Goal: Information Seeking & Learning: Find specific fact

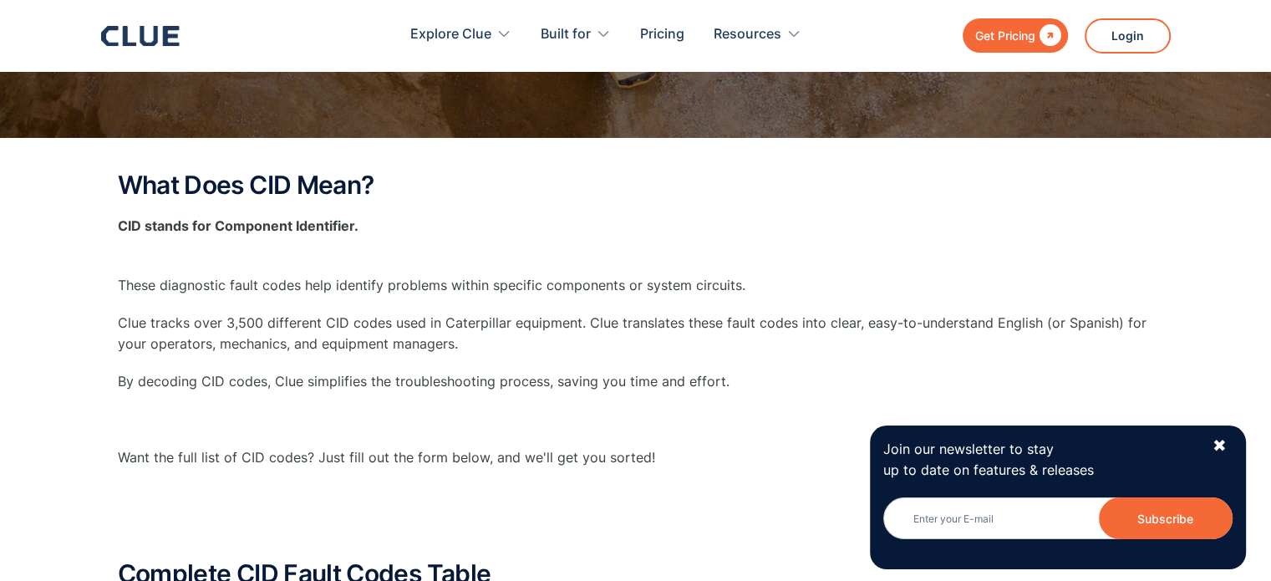
scroll to position [251, 0]
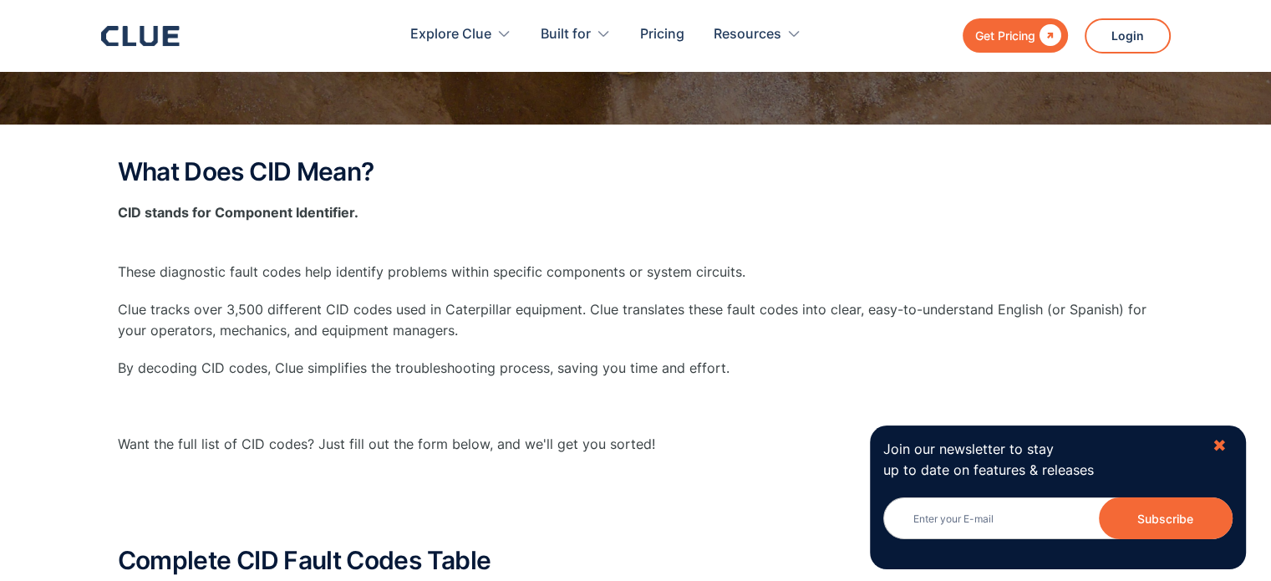
click at [1225, 444] on div "✖" at bounding box center [1219, 445] width 14 height 21
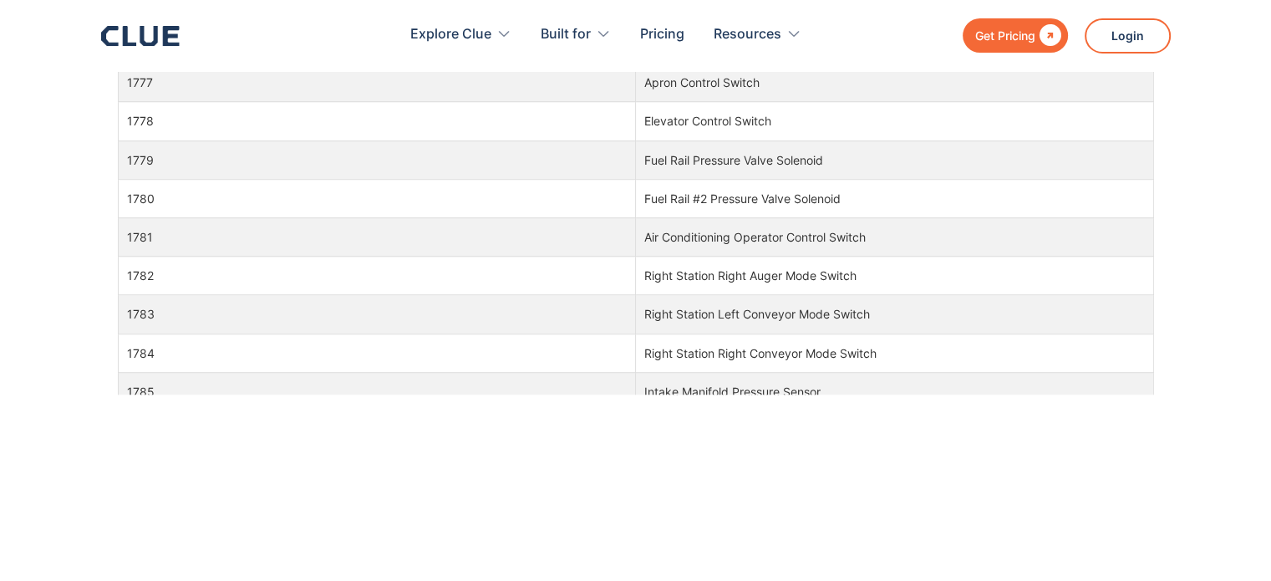
scroll to position [1253, 0]
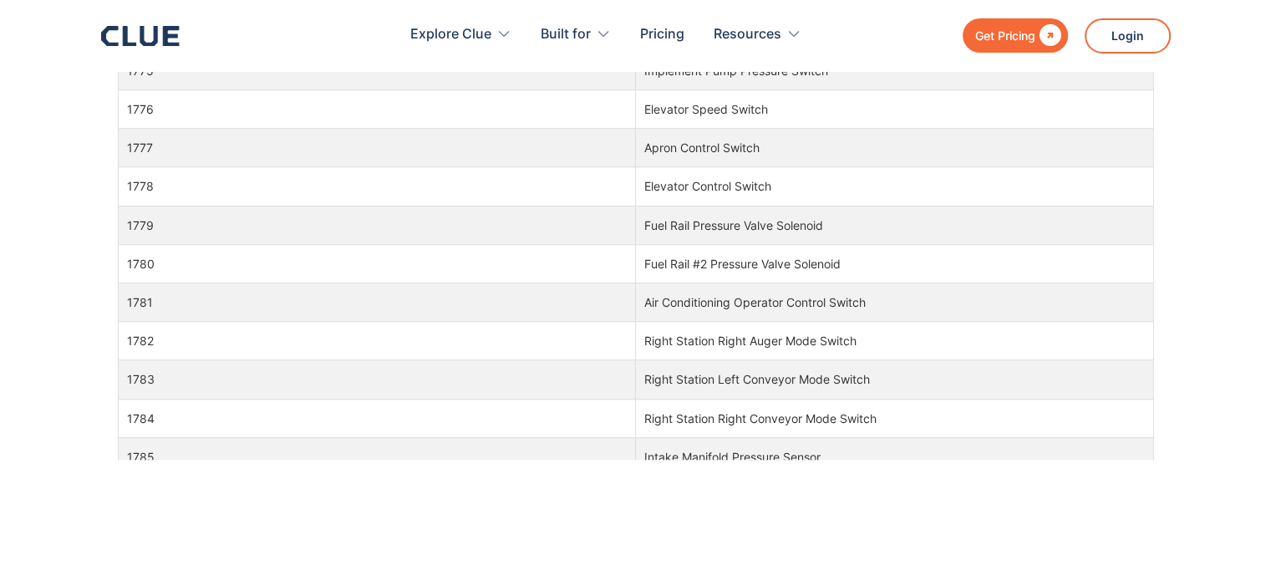
click at [451, 515] on td "1787" at bounding box center [377, 534] width 518 height 38
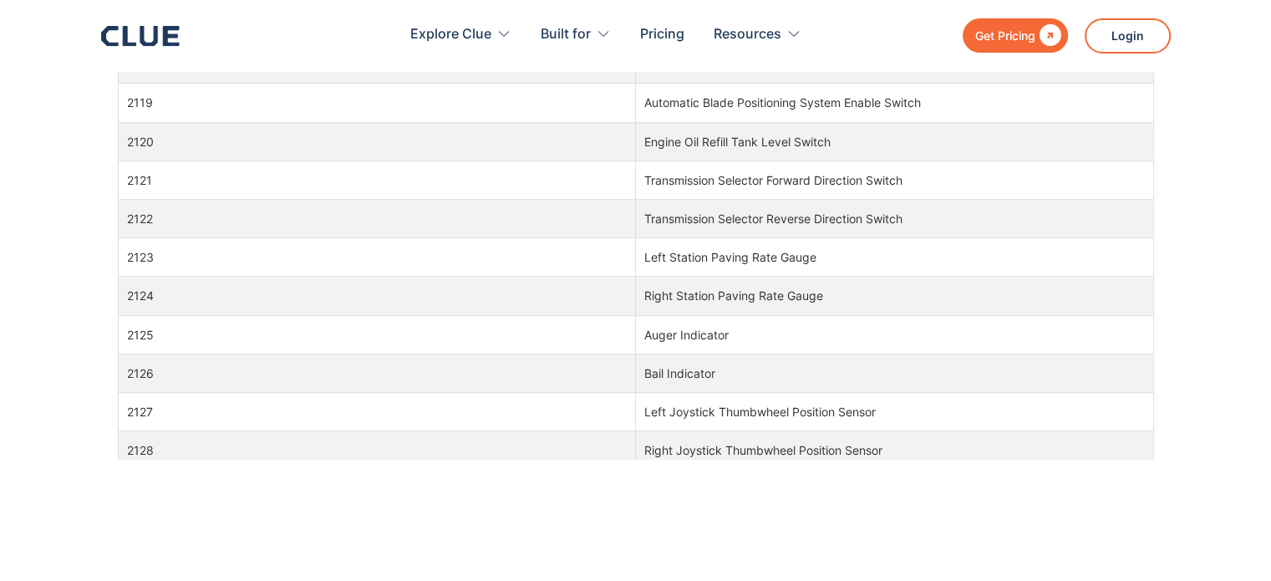
scroll to position [46019, 0]
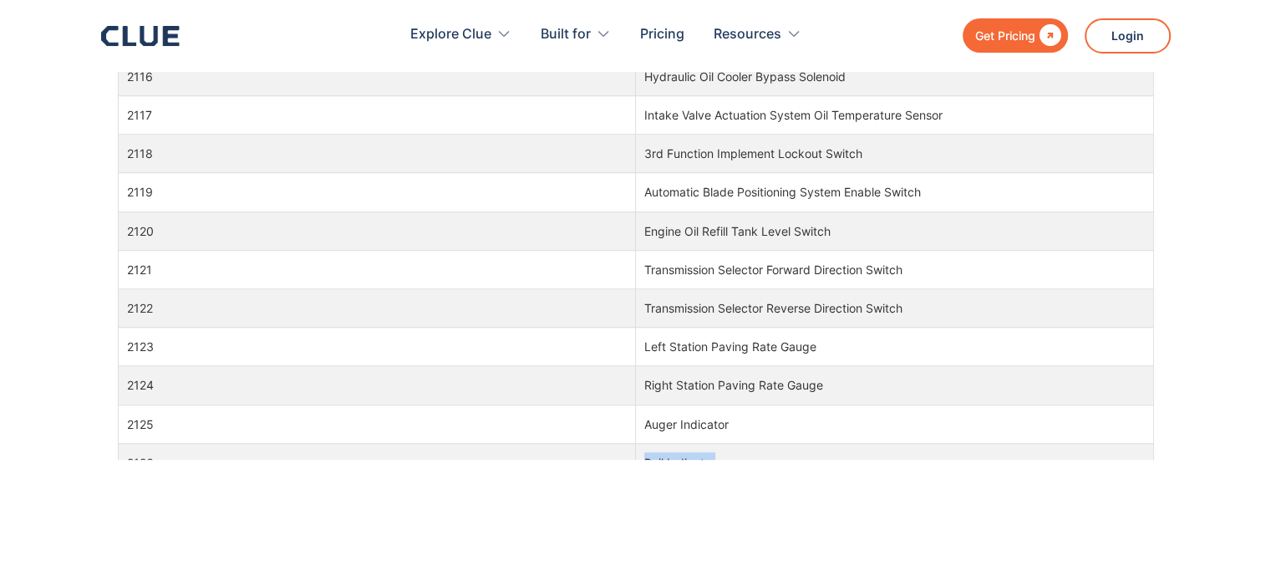
drag, startPoint x: 635, startPoint y: 254, endPoint x: 712, endPoint y: 262, distance: 77.3
click at [712, 443] on td "Bail Indicator" at bounding box center [895, 462] width 518 height 38
copy td "Bail Indicator"
click at [733, 443] on td "Bail Indicator" at bounding box center [895, 462] width 518 height 38
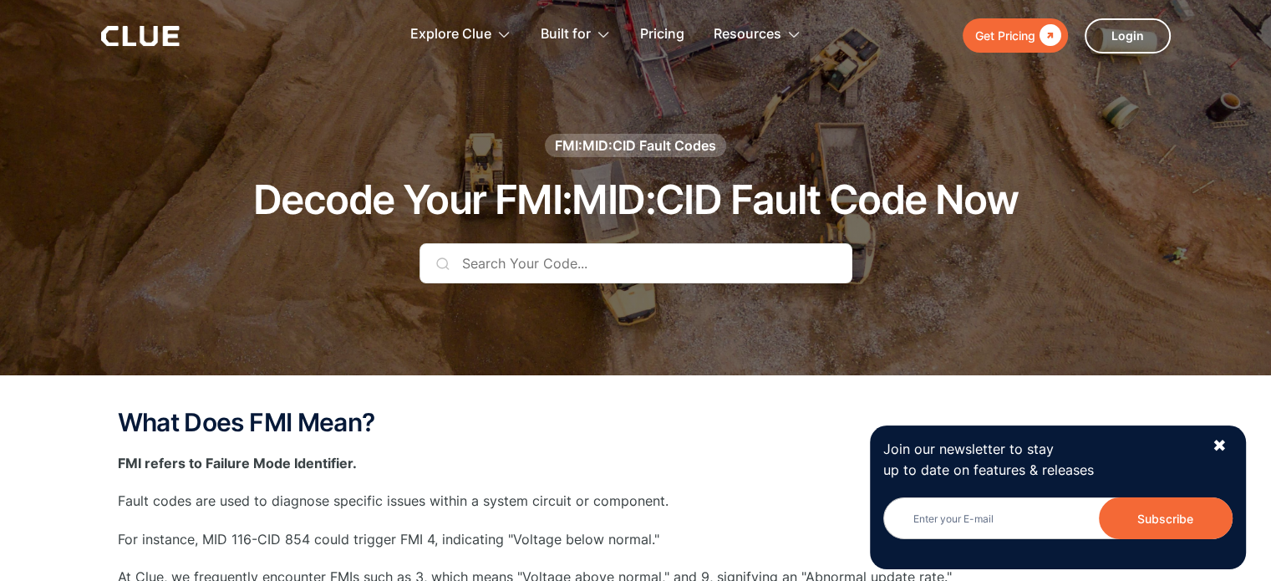
click at [595, 268] on input "text" at bounding box center [635, 263] width 433 height 40
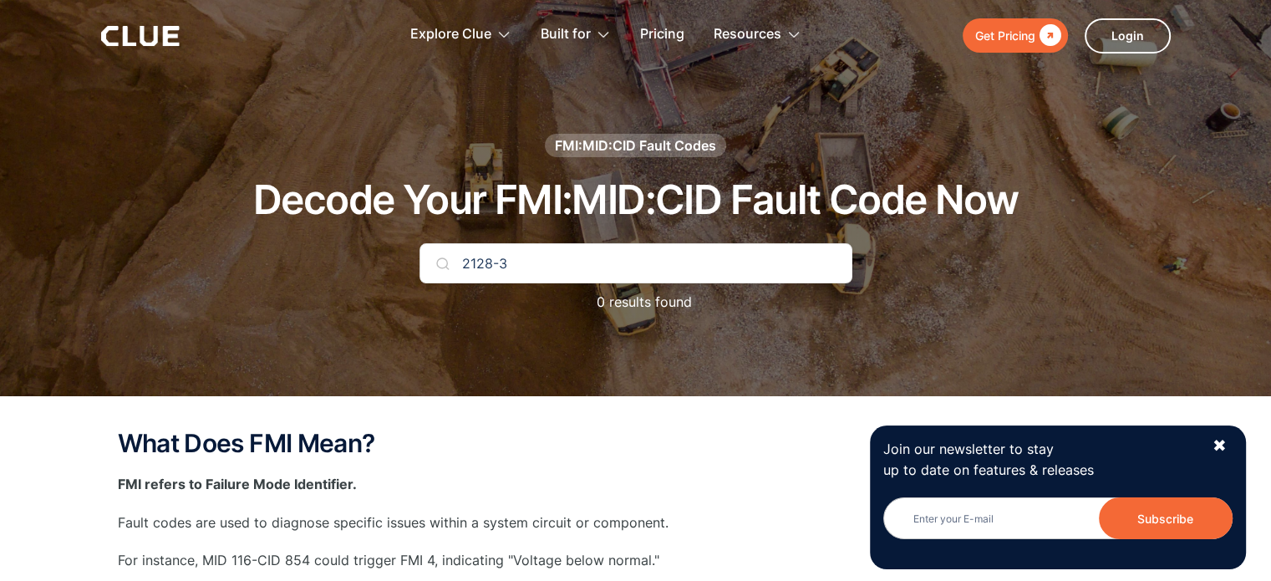
type input "2128-3"
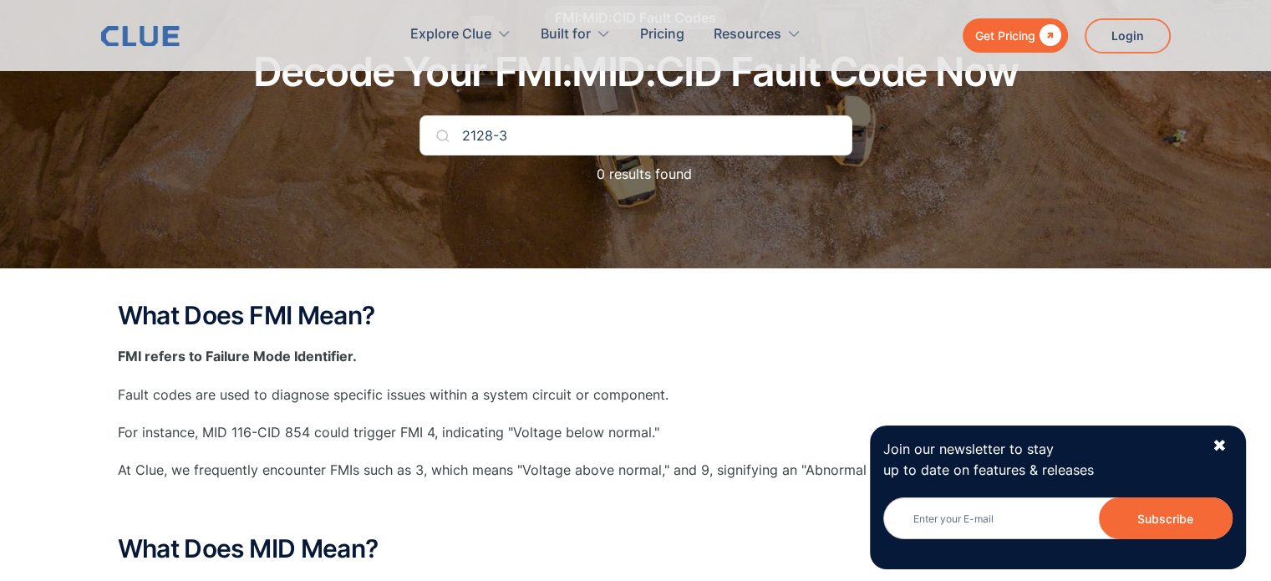
scroll to position [167, 0]
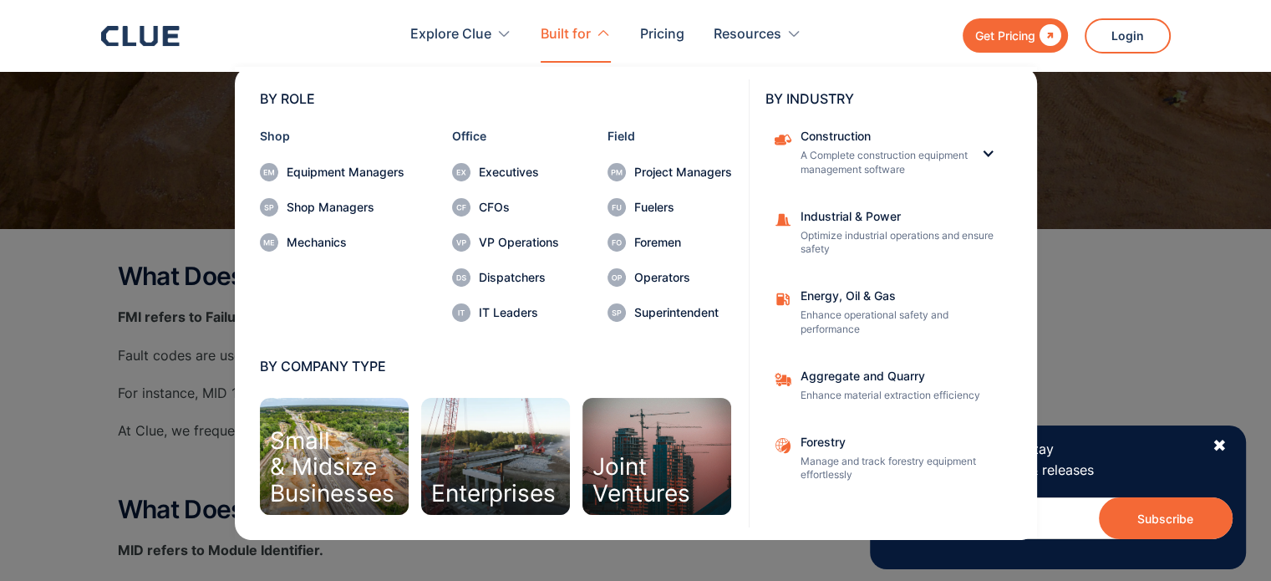
click at [1146, 201] on nav "BY ROLE Shop Equipment Managers Shop Managers Mechanics Office Executives CFOs …" at bounding box center [635, 301] width 1069 height 477
